Goal: Navigation & Orientation: Find specific page/section

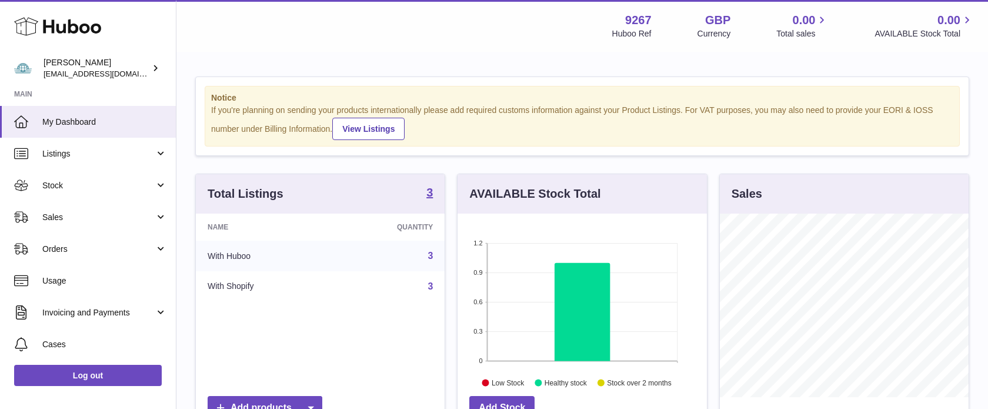
scroll to position [184, 249]
click at [95, 181] on span "Stock" at bounding box center [98, 185] width 112 height 11
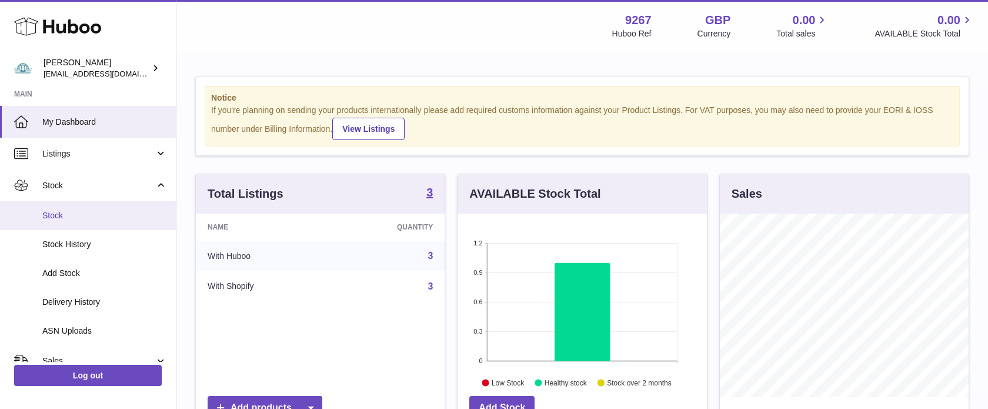
click at [104, 212] on span "Stock" at bounding box center [104, 215] width 125 height 11
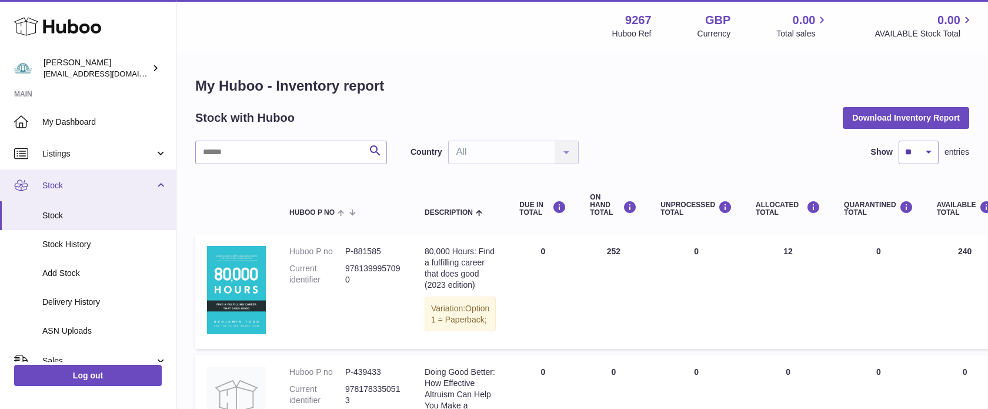
click at [75, 175] on link "Stock" at bounding box center [88, 185] width 176 height 32
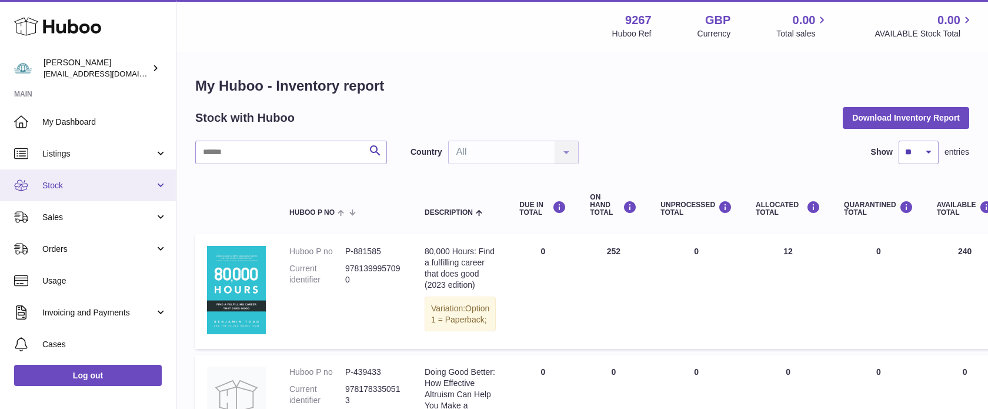
click at [75, 175] on link "Stock" at bounding box center [88, 185] width 176 height 32
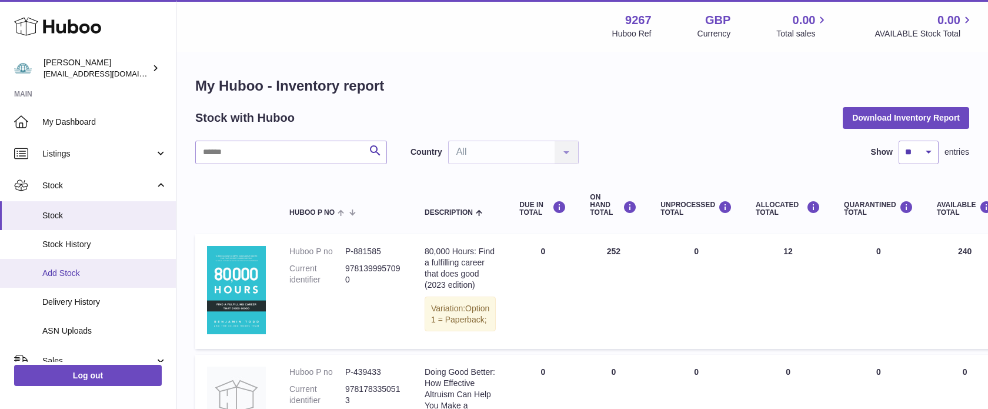
click at [67, 278] on link "Add Stock" at bounding box center [88, 273] width 176 height 29
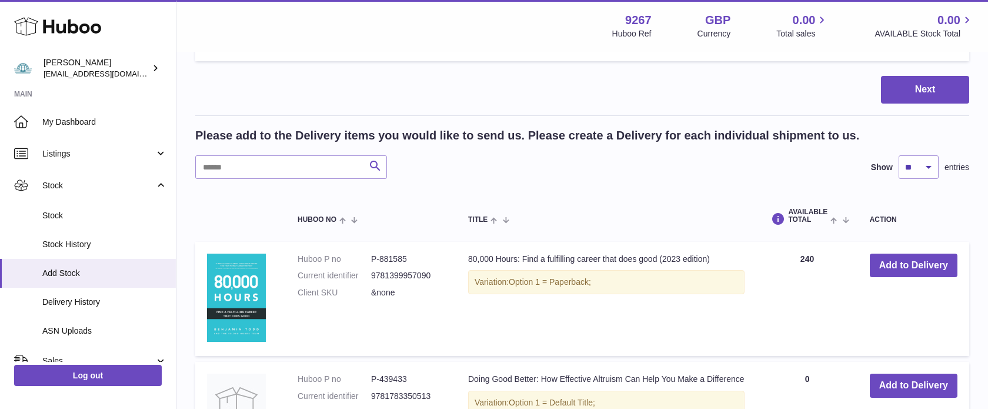
scroll to position [358, 0]
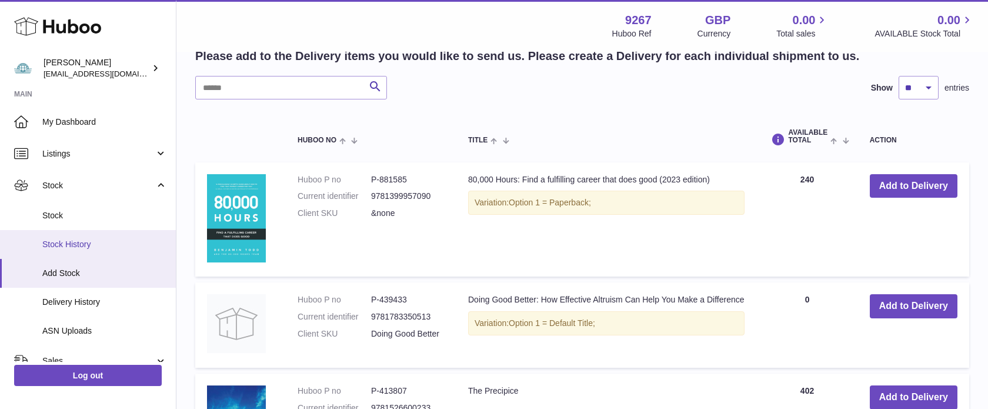
click at [85, 249] on link "Stock History" at bounding box center [88, 244] width 176 height 29
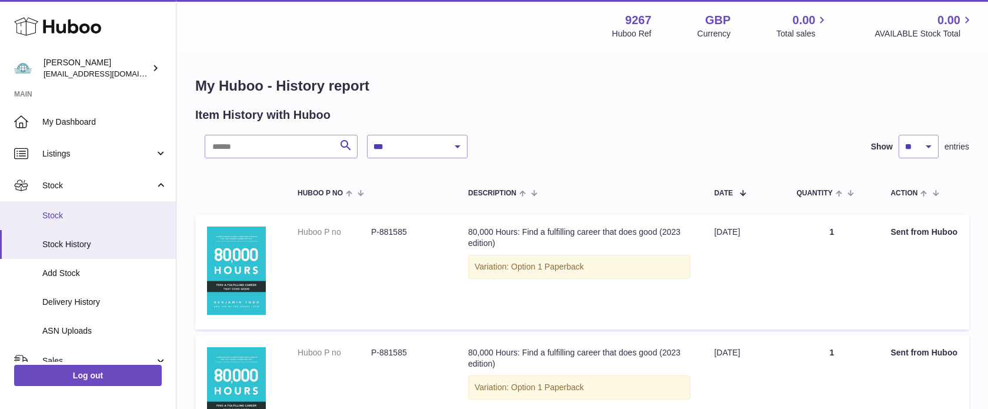
click at [66, 211] on span "Stock" at bounding box center [104, 215] width 125 height 11
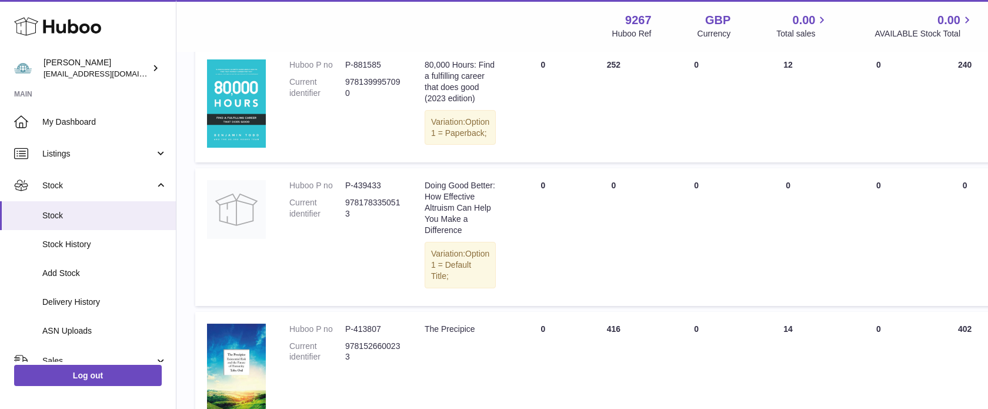
scroll to position [209, 0]
